Goal: Check status: Check status

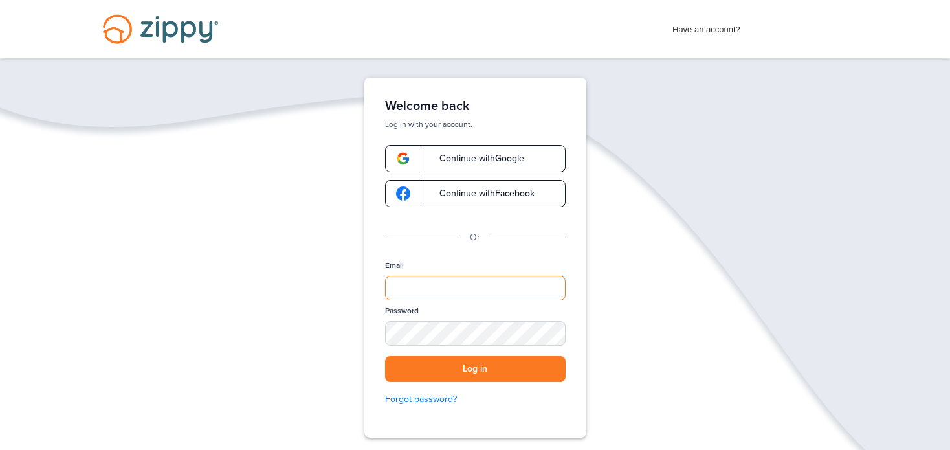
click at [453, 285] on input "Email" at bounding box center [475, 288] width 181 height 25
type input "**********"
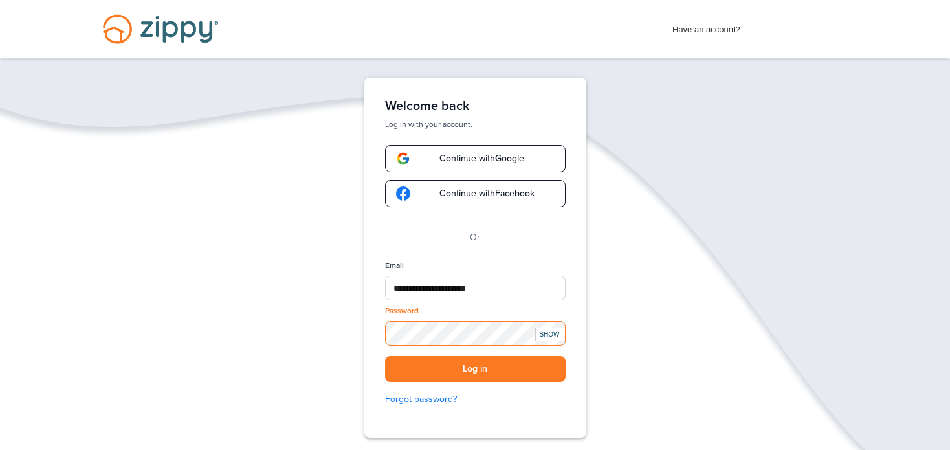
click at [385, 356] on button "Log in" at bounding box center [475, 369] width 181 height 27
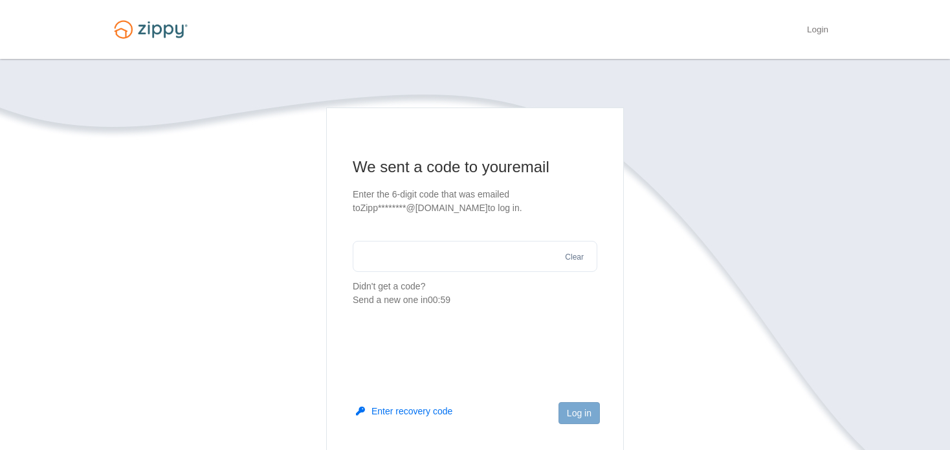
click at [458, 249] on input "text" at bounding box center [475, 256] width 245 height 31
type input "******"
click at [579, 407] on button "Log in" at bounding box center [579, 413] width 41 height 22
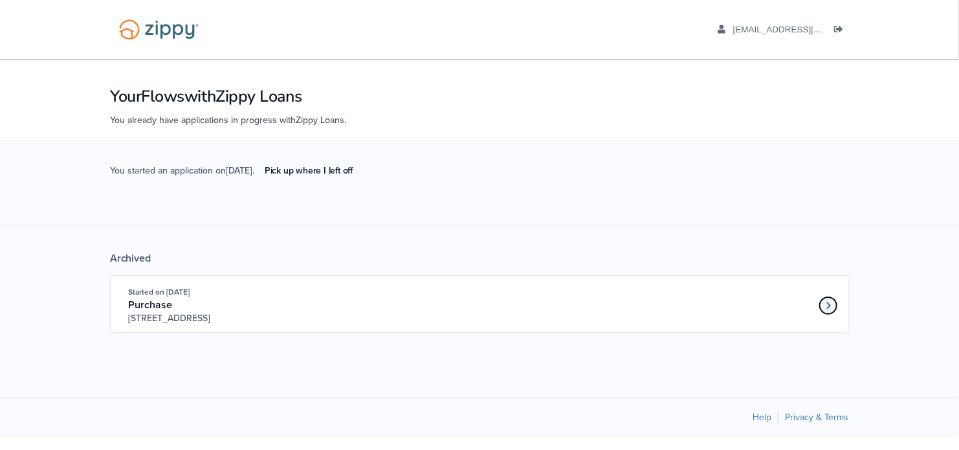
click at [824, 308] on link "Loan number 4147700" at bounding box center [828, 305] width 19 height 19
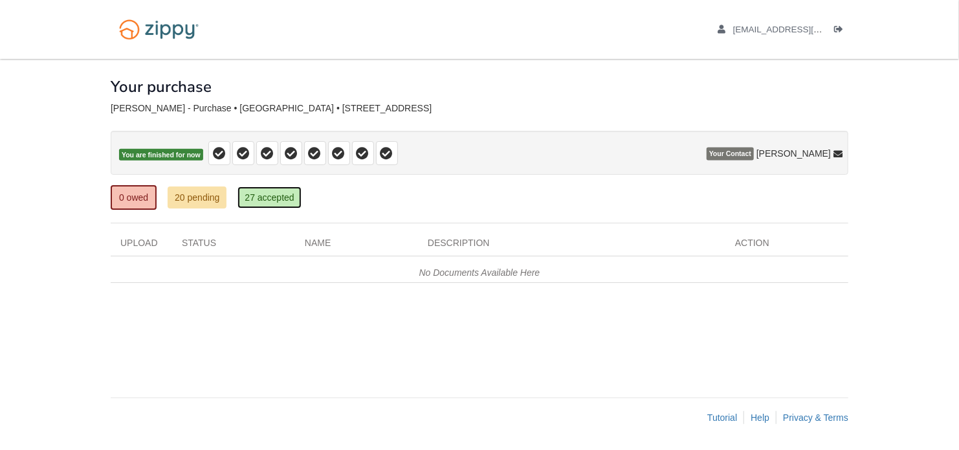
click at [276, 198] on link "27 accepted" at bounding box center [269, 197] width 63 height 22
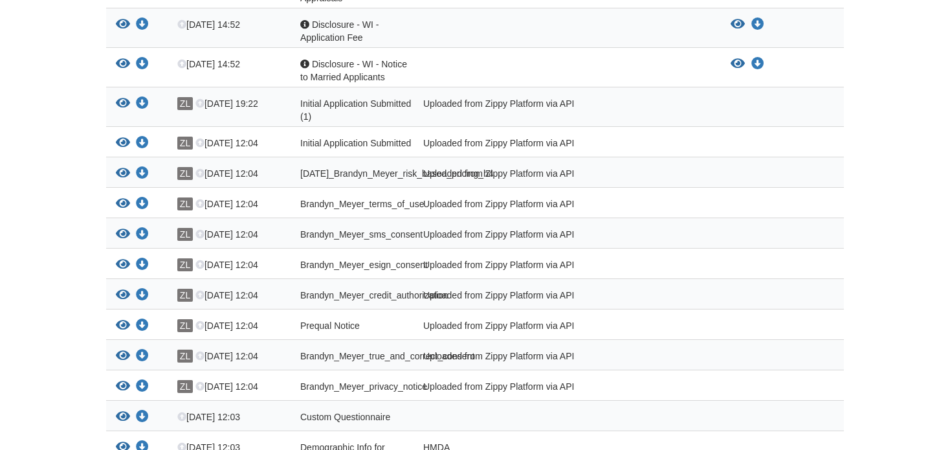
scroll to position [945, 0]
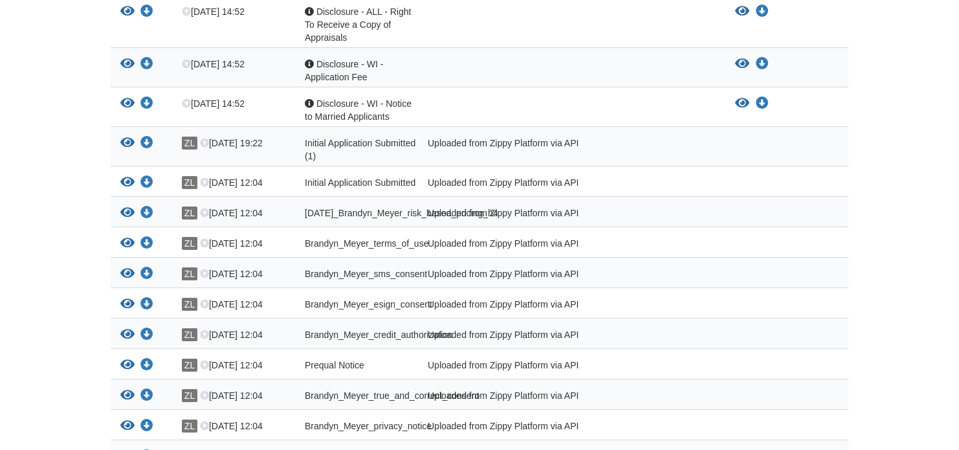
scroll to position [746, 0]
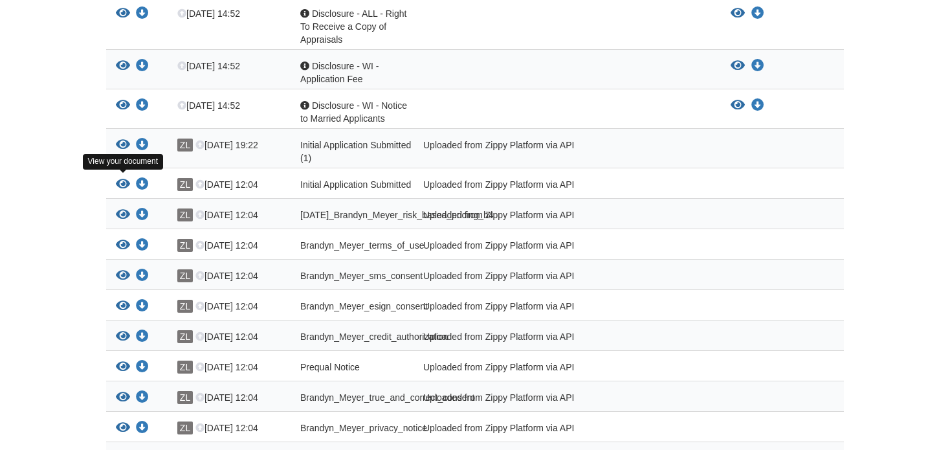
click at [121, 181] on icon "View Initial Application Submitted" at bounding box center [123, 184] width 14 height 13
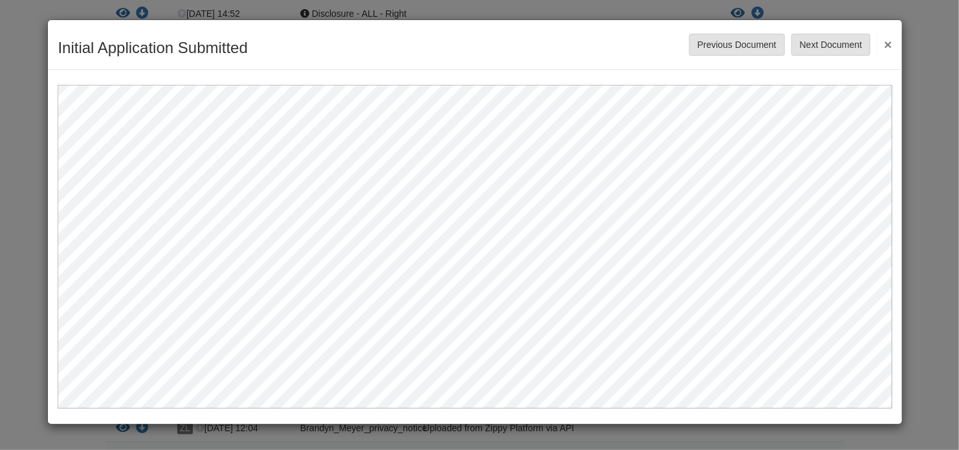
scroll to position [0, 0]
click at [827, 52] on button "Next Document" at bounding box center [831, 45] width 79 height 22
click at [818, 49] on button "Next Document" at bounding box center [831, 45] width 79 height 22
drag, startPoint x: 822, startPoint y: 78, endPoint x: 895, endPoint y: 166, distance: 114.0
click at [895, 166] on div at bounding box center [475, 241] width 854 height 342
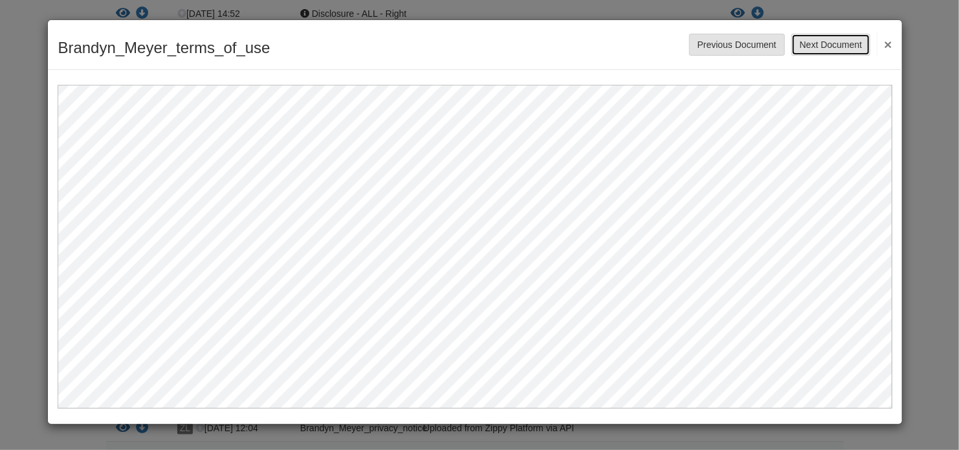
click at [823, 49] on button "Next Document" at bounding box center [831, 45] width 79 height 22
click at [837, 46] on button "Next Document" at bounding box center [831, 45] width 79 height 22
click at [818, 51] on button "Next Document" at bounding box center [831, 45] width 79 height 22
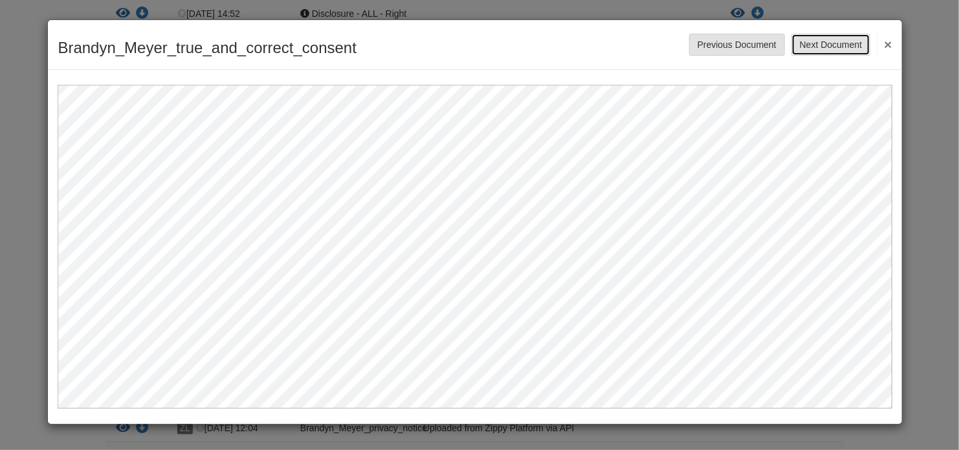
click at [818, 51] on button "Next Document" at bounding box center [831, 45] width 79 height 22
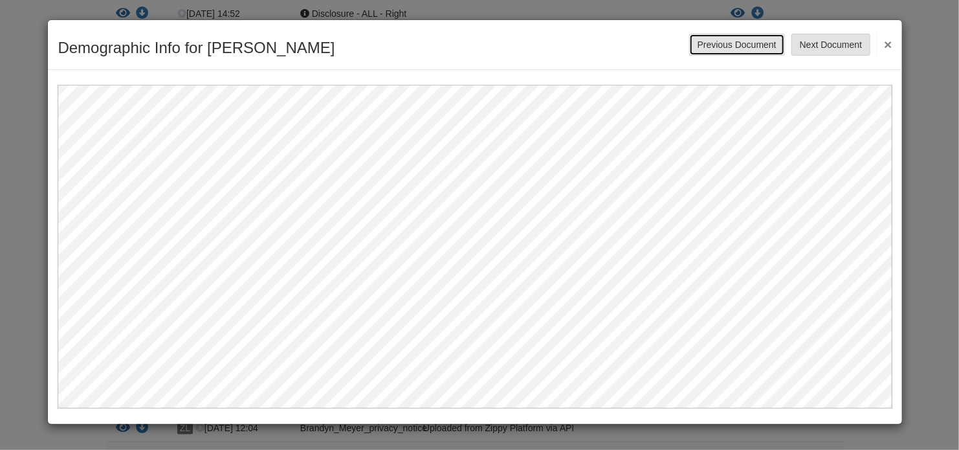
click at [750, 45] on button "Previous Document" at bounding box center [737, 45] width 96 height 22
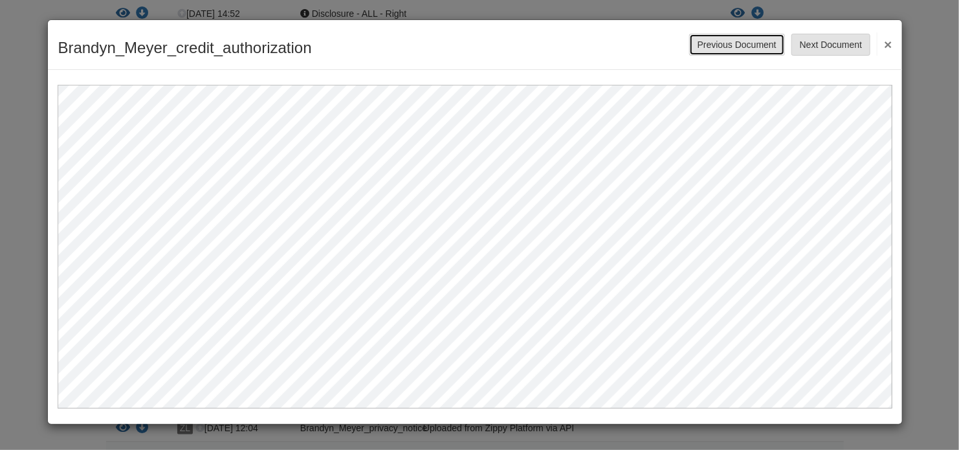
click at [750, 45] on button "Previous Document" at bounding box center [737, 45] width 96 height 22
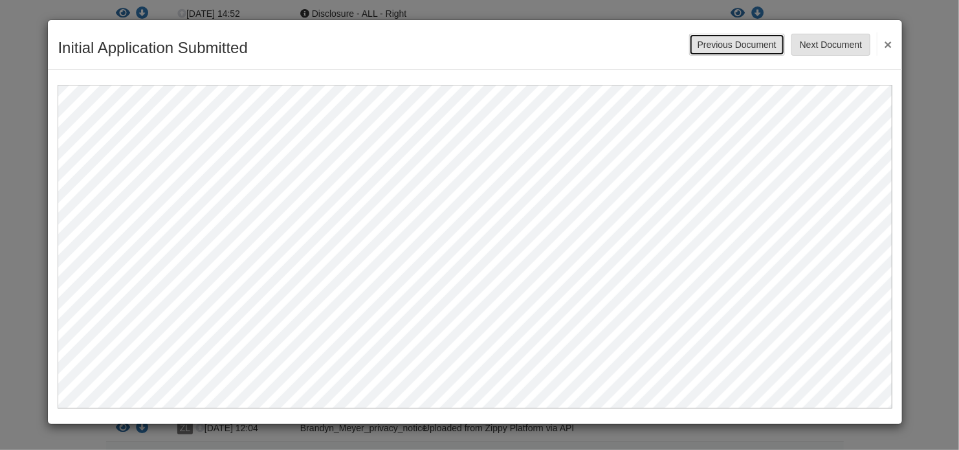
click at [750, 45] on button "Previous Document" at bounding box center [737, 45] width 96 height 22
click at [746, 42] on button "Previous Document" at bounding box center [737, 45] width 96 height 22
click at [724, 47] on button "Previous Document" at bounding box center [737, 45] width 96 height 22
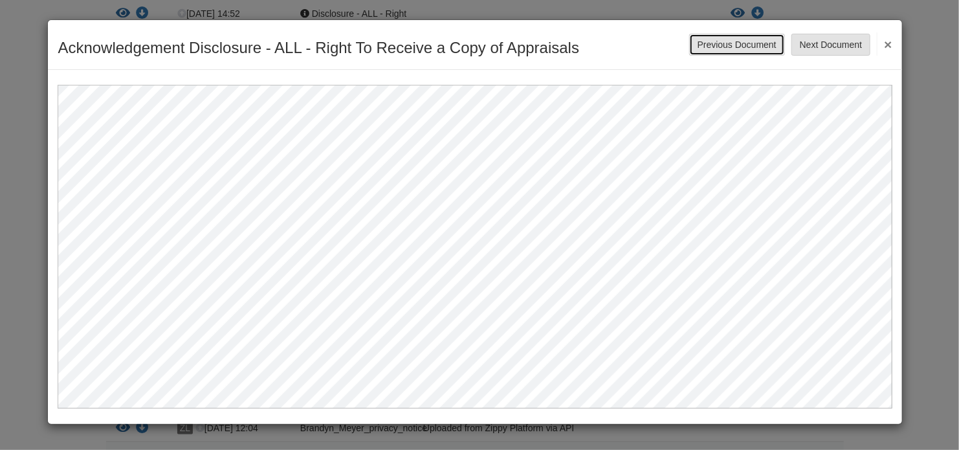
click at [720, 48] on button "Previous Document" at bounding box center [737, 45] width 96 height 22
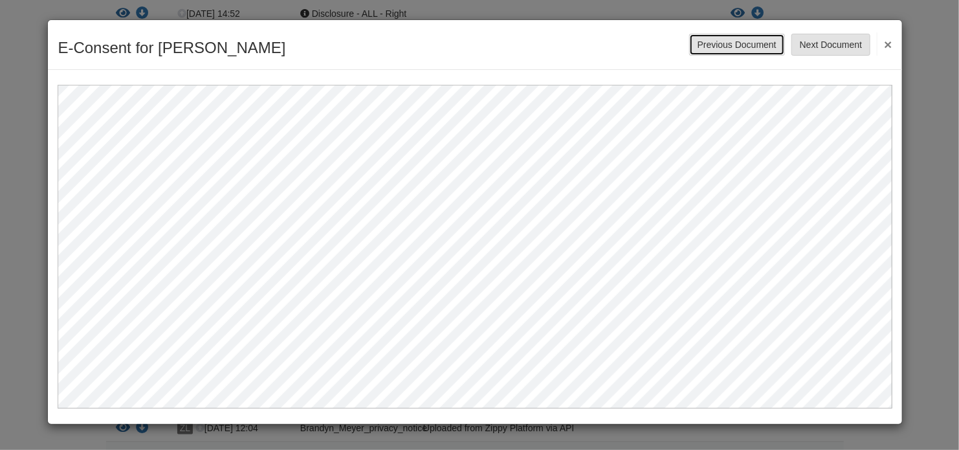
click at [720, 48] on button "Previous Document" at bounding box center [737, 45] width 96 height 22
drag, startPoint x: 893, startPoint y: 176, endPoint x: 903, endPoint y: 197, distance: 22.9
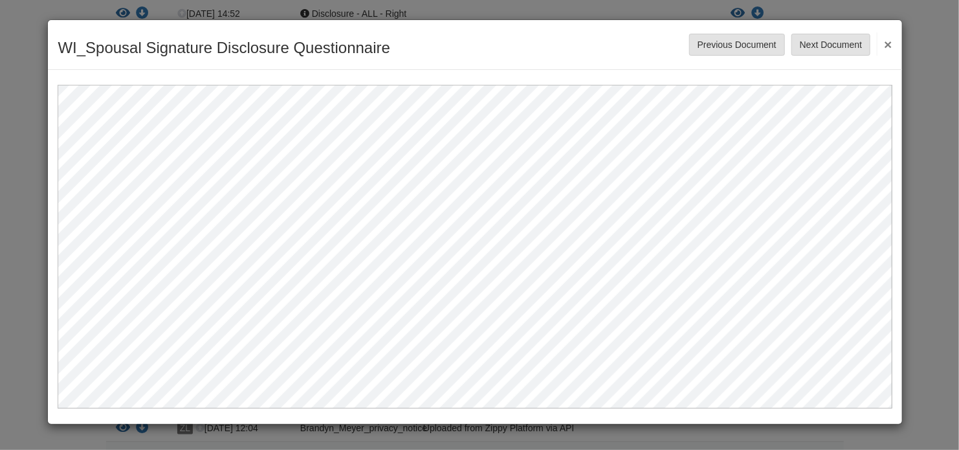
click at [903, 197] on div "WI_Spousal Signature Disclosure Questionnaire Save Cancel Previous Document Nex…" at bounding box center [479, 225] width 959 height 450
click at [747, 42] on button "Previous Document" at bounding box center [737, 45] width 96 height 22
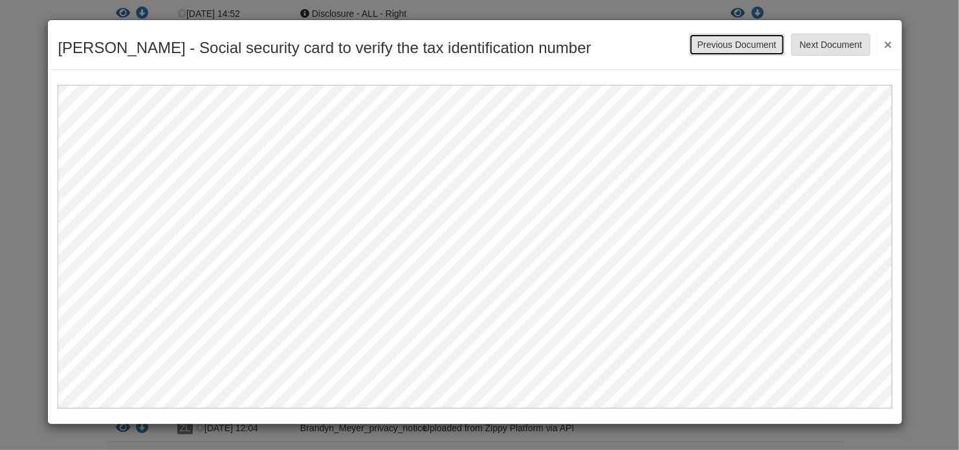
click at [747, 42] on button "Previous Document" at bounding box center [737, 45] width 96 height 22
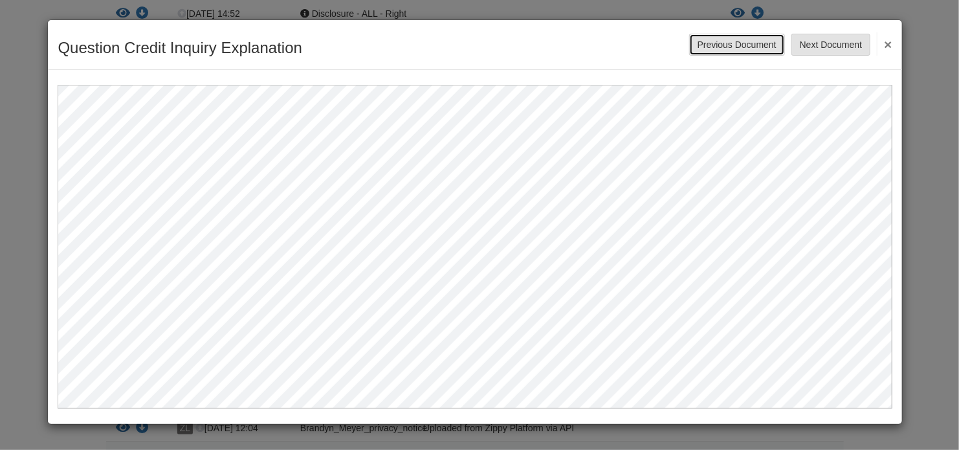
click at [747, 42] on button "Previous Document" at bounding box center [737, 45] width 96 height 22
click at [836, 46] on button "Next Document" at bounding box center [831, 45] width 79 height 22
click at [764, 45] on button "Previous Document" at bounding box center [737, 45] width 96 height 22
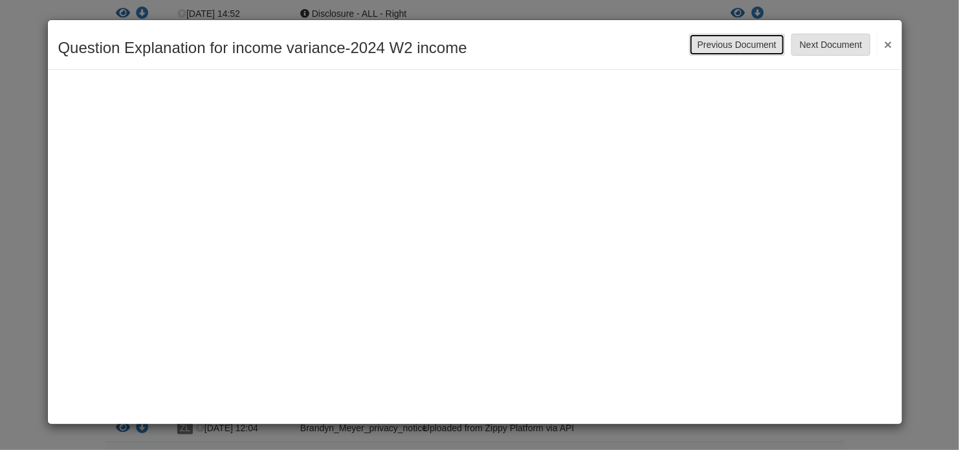
click at [764, 45] on button "Previous Document" at bounding box center [737, 45] width 96 height 22
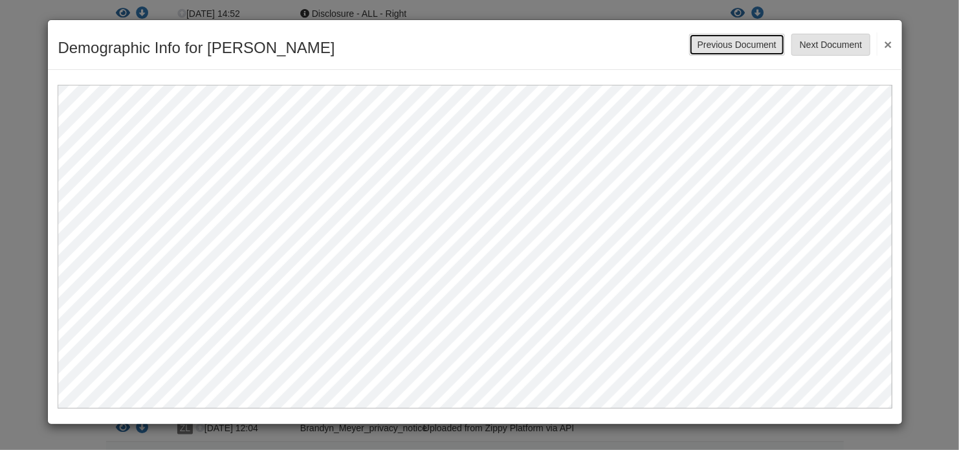
click at [764, 45] on button "Previous Document" at bounding box center [737, 45] width 96 height 22
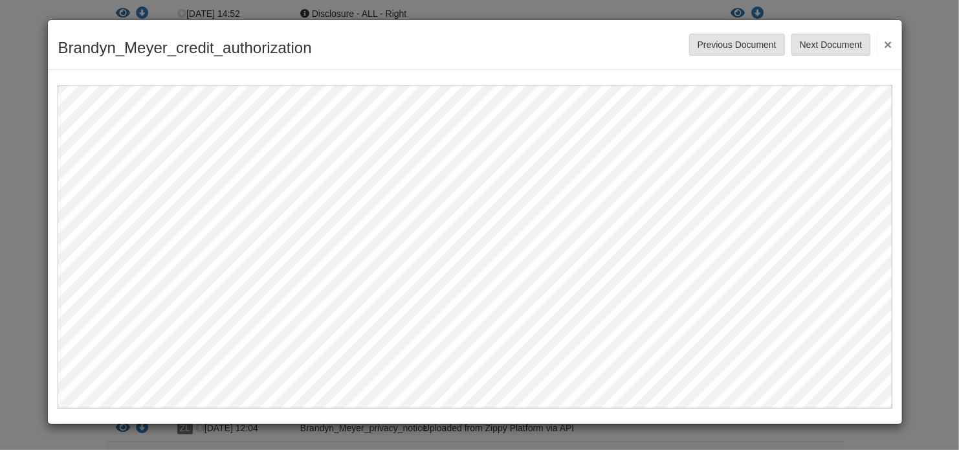
click at [886, 48] on button "×" at bounding box center [884, 43] width 15 height 23
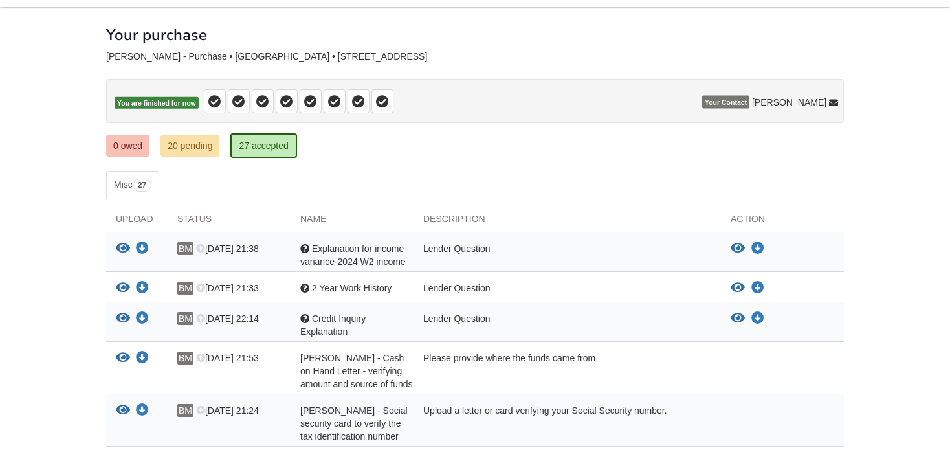
scroll to position [50, 0]
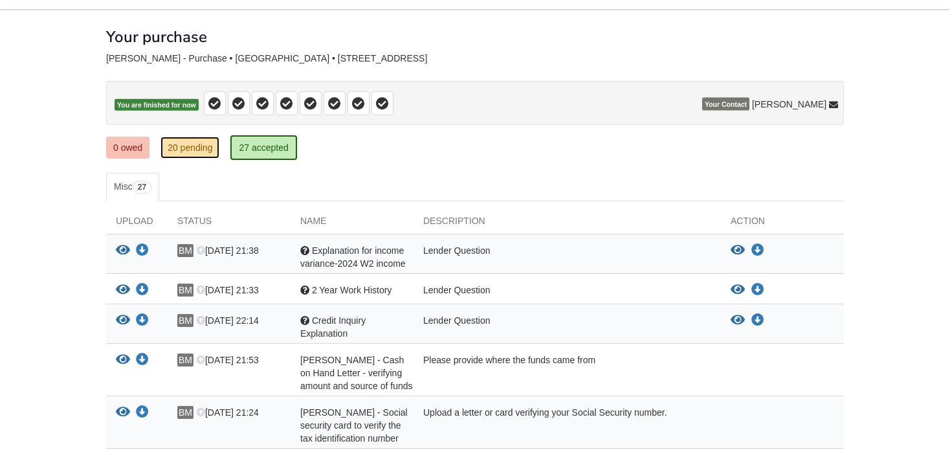
click at [195, 147] on link "20 pending" at bounding box center [190, 148] width 59 height 22
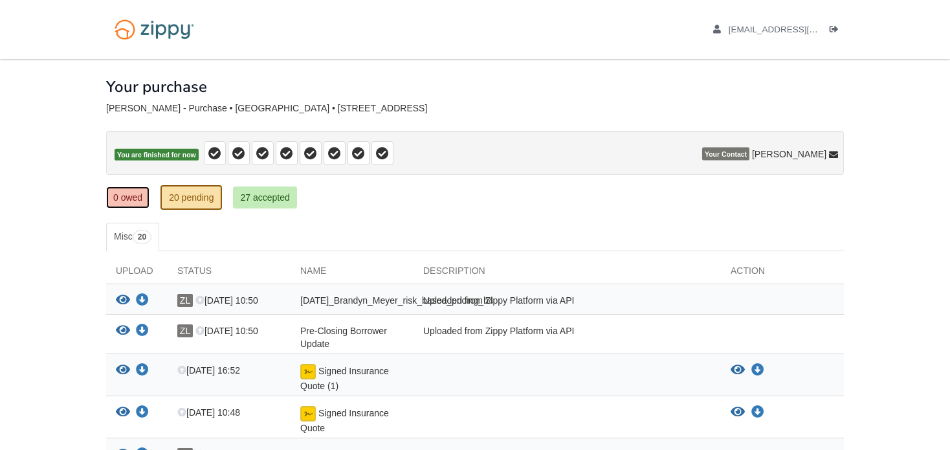
click at [141, 193] on link "0 owed" at bounding box center [127, 197] width 43 height 22
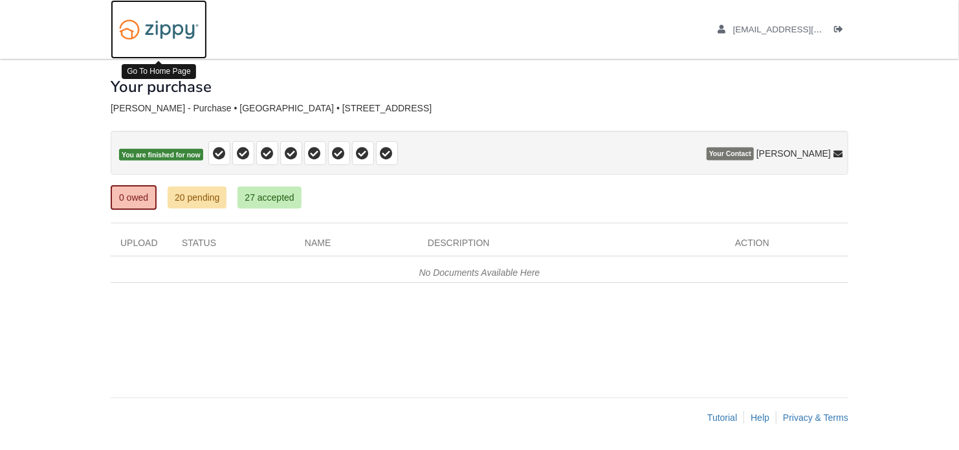
click at [157, 35] on img at bounding box center [159, 29] width 96 height 33
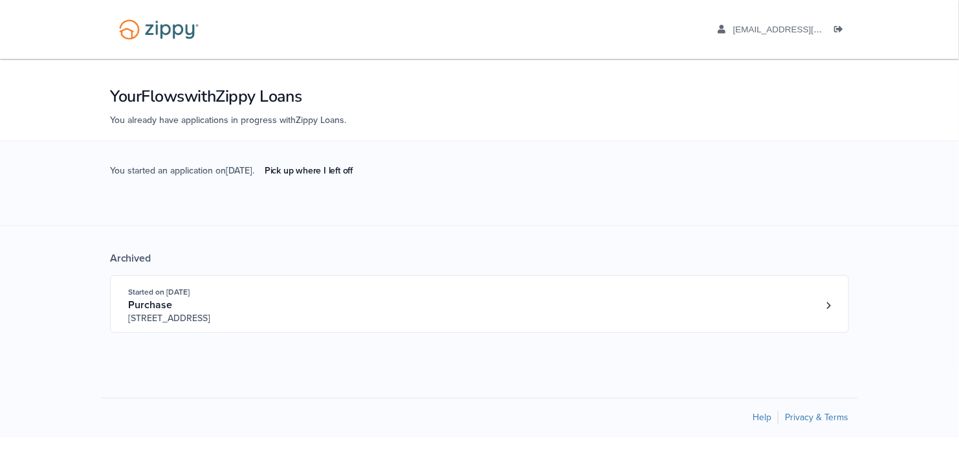
click at [798, 37] on div "zippybrandyn@gmail.com Logout" at bounding box center [768, 29] width 161 height 59
click at [782, 20] on div "zippybrandyn@gmail.com Logout" at bounding box center [768, 29] width 161 height 59
click at [779, 34] on link "[EMAIL_ADDRESS][DOMAIN_NAME]" at bounding box center [800, 31] width 164 height 13
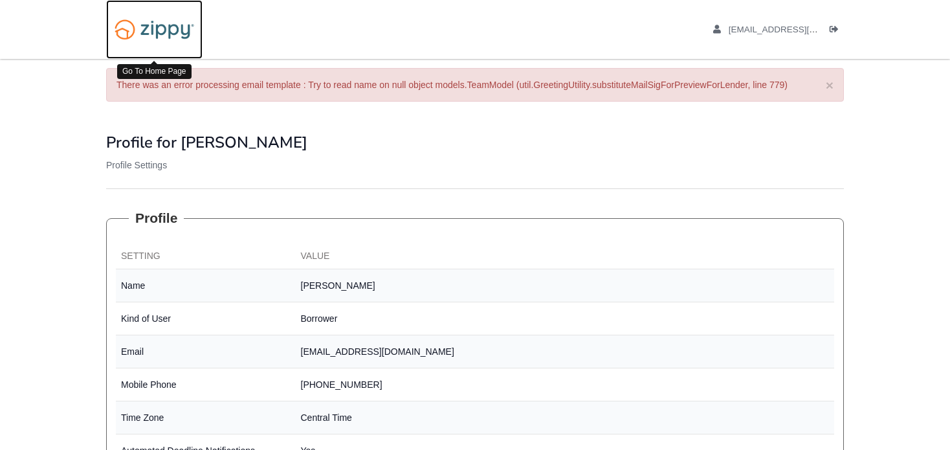
click at [138, 41] on img at bounding box center [154, 29] width 96 height 33
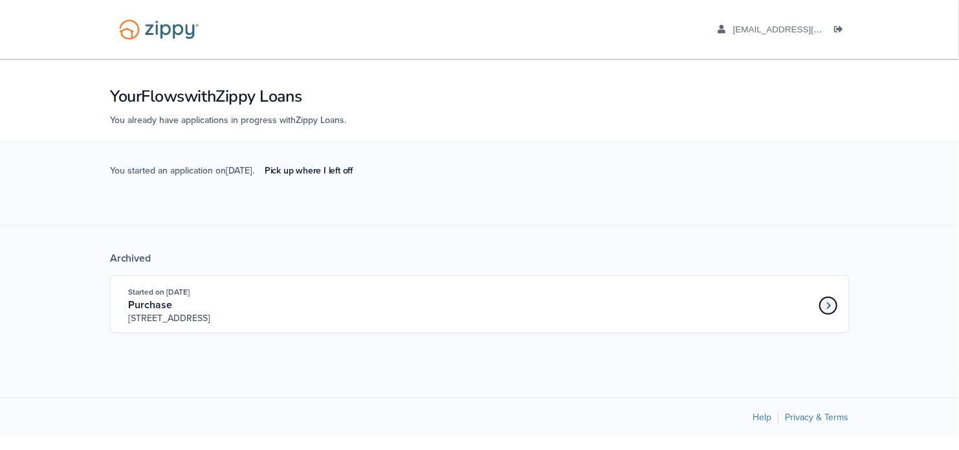
click at [838, 306] on link "Loan number 4147700" at bounding box center [828, 305] width 19 height 19
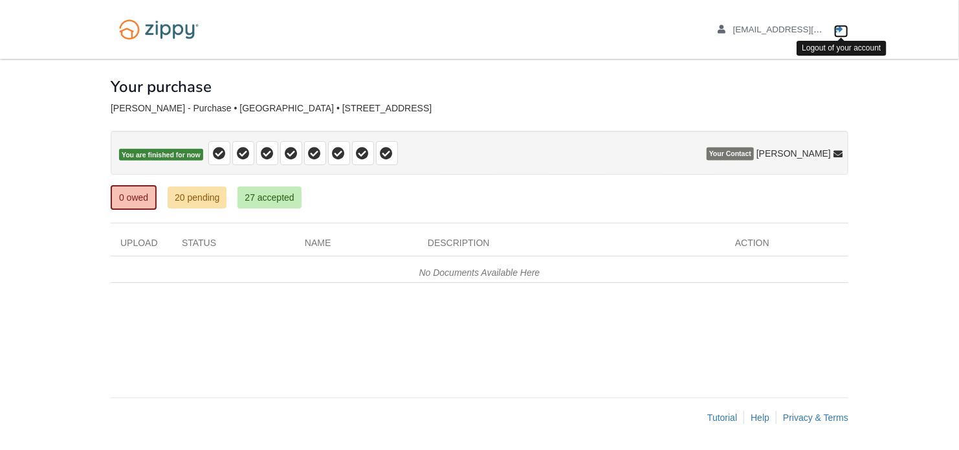
click at [845, 35] on link "Logout" at bounding box center [841, 31] width 14 height 13
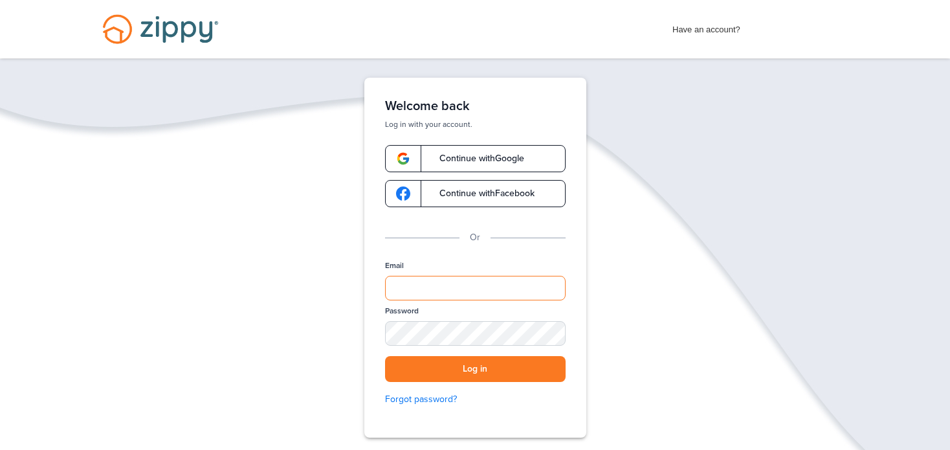
click at [499, 287] on input "Email" at bounding box center [475, 288] width 181 height 25
type input "**********"
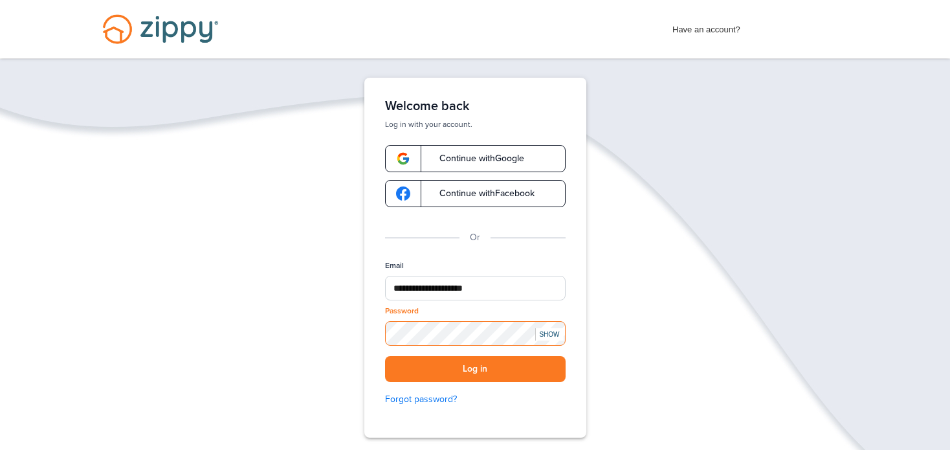
click at [385, 356] on button "Log in" at bounding box center [475, 369] width 181 height 27
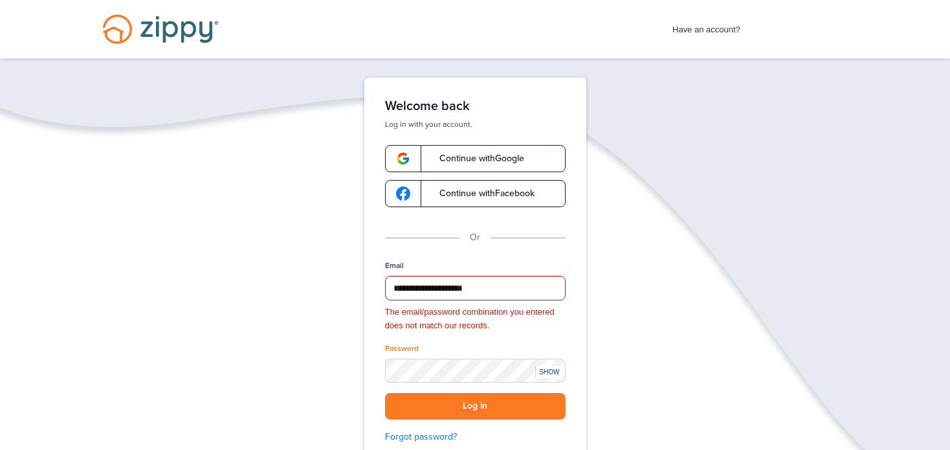
click at [546, 369] on div "SHOW" at bounding box center [549, 372] width 28 height 12
click at [499, 408] on button "Log in" at bounding box center [475, 406] width 181 height 27
